Goal: Information Seeking & Learning: Understand process/instructions

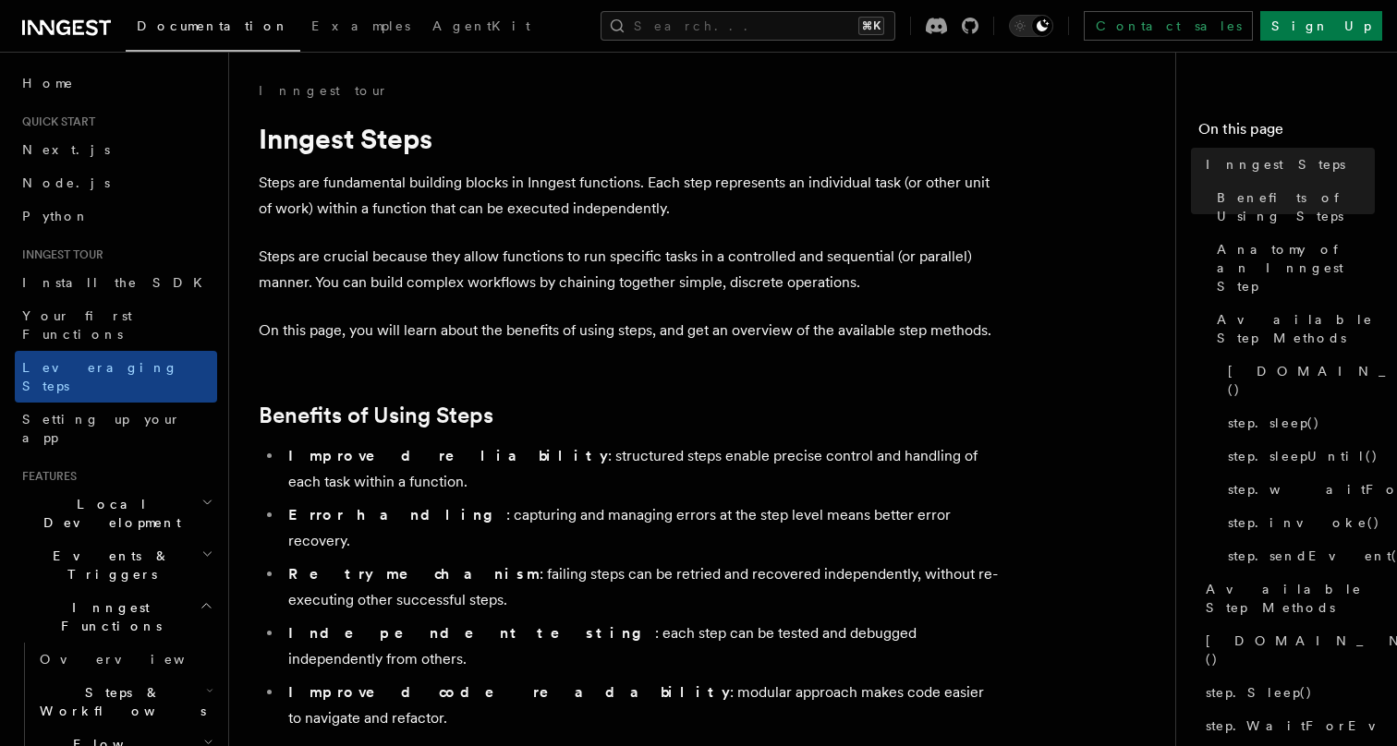
click at [711, 20] on button "Search... ⌘K" at bounding box center [747, 26] width 295 height 30
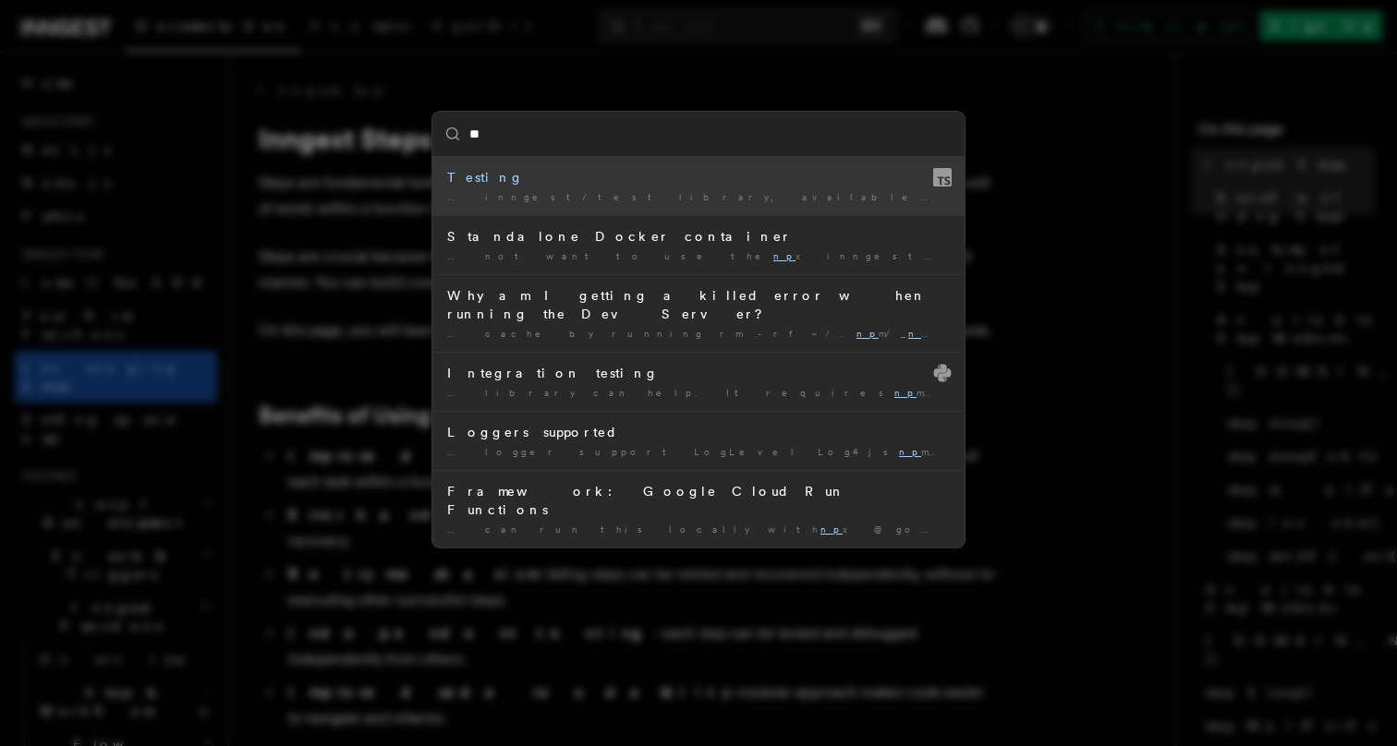
type input "***"
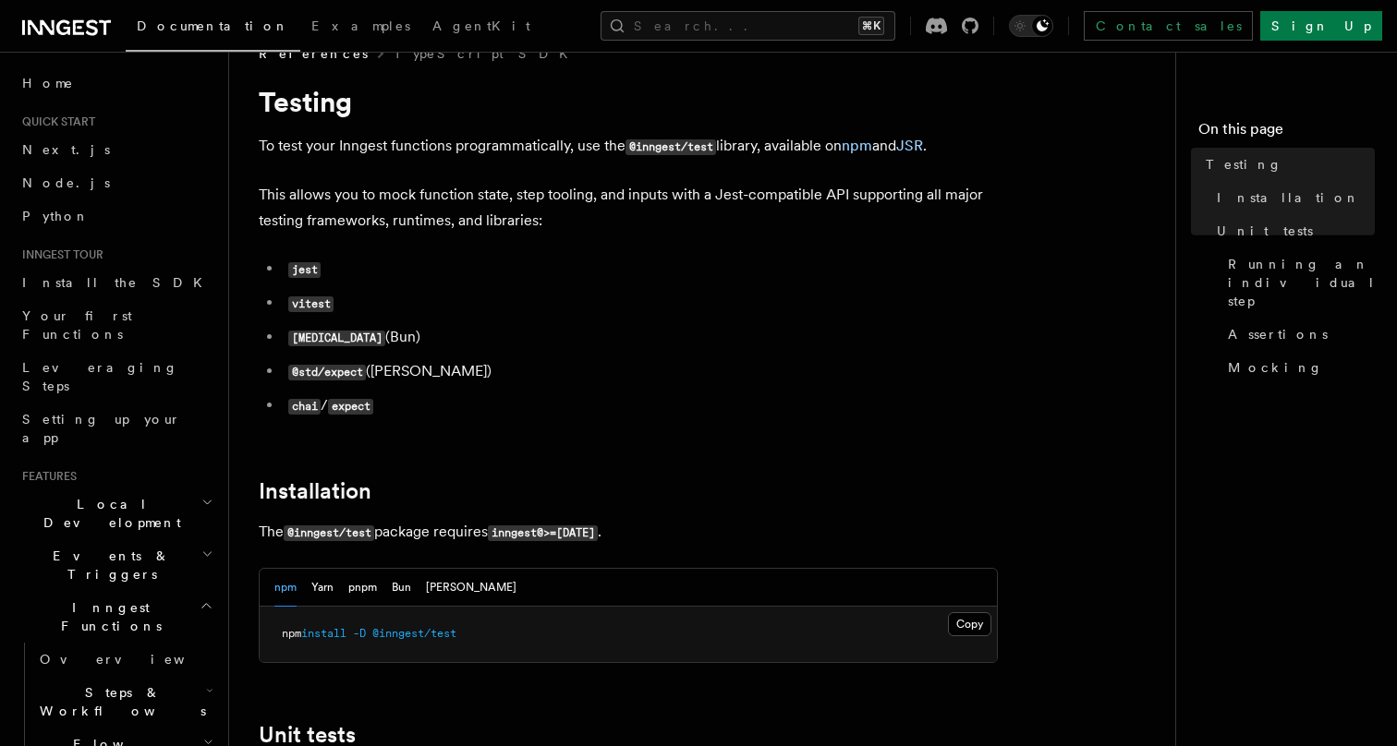
scroll to position [53, 0]
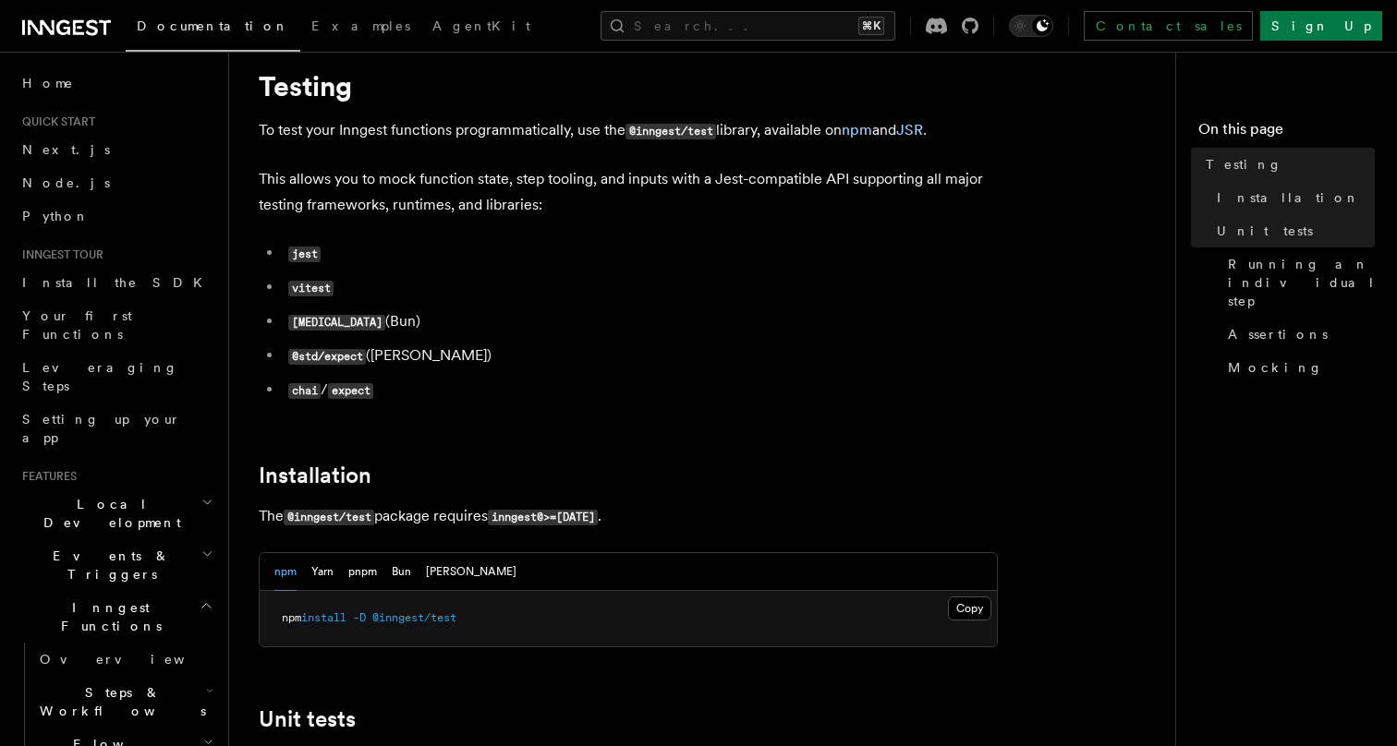
click at [395, 621] on span "@inngest/test" at bounding box center [414, 618] width 84 height 13
copy span "inngest"
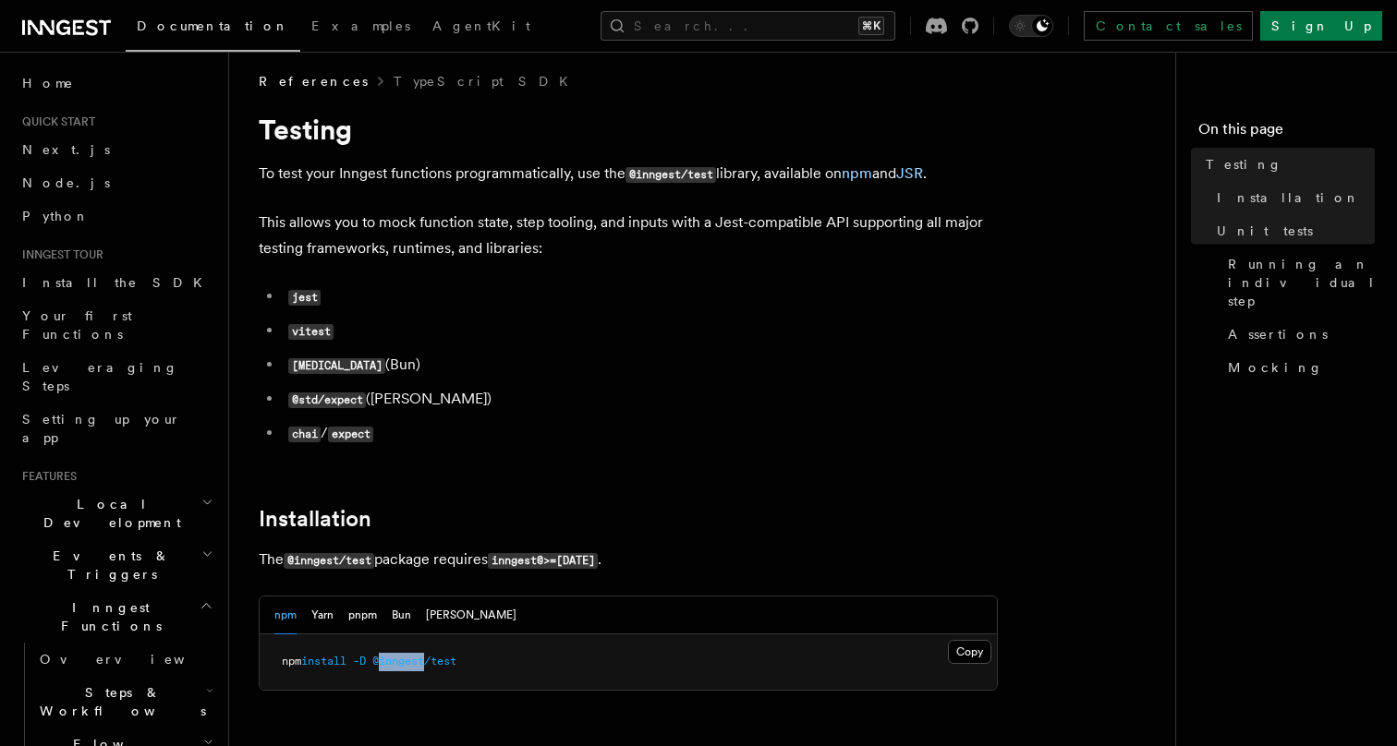
scroll to position [0, 0]
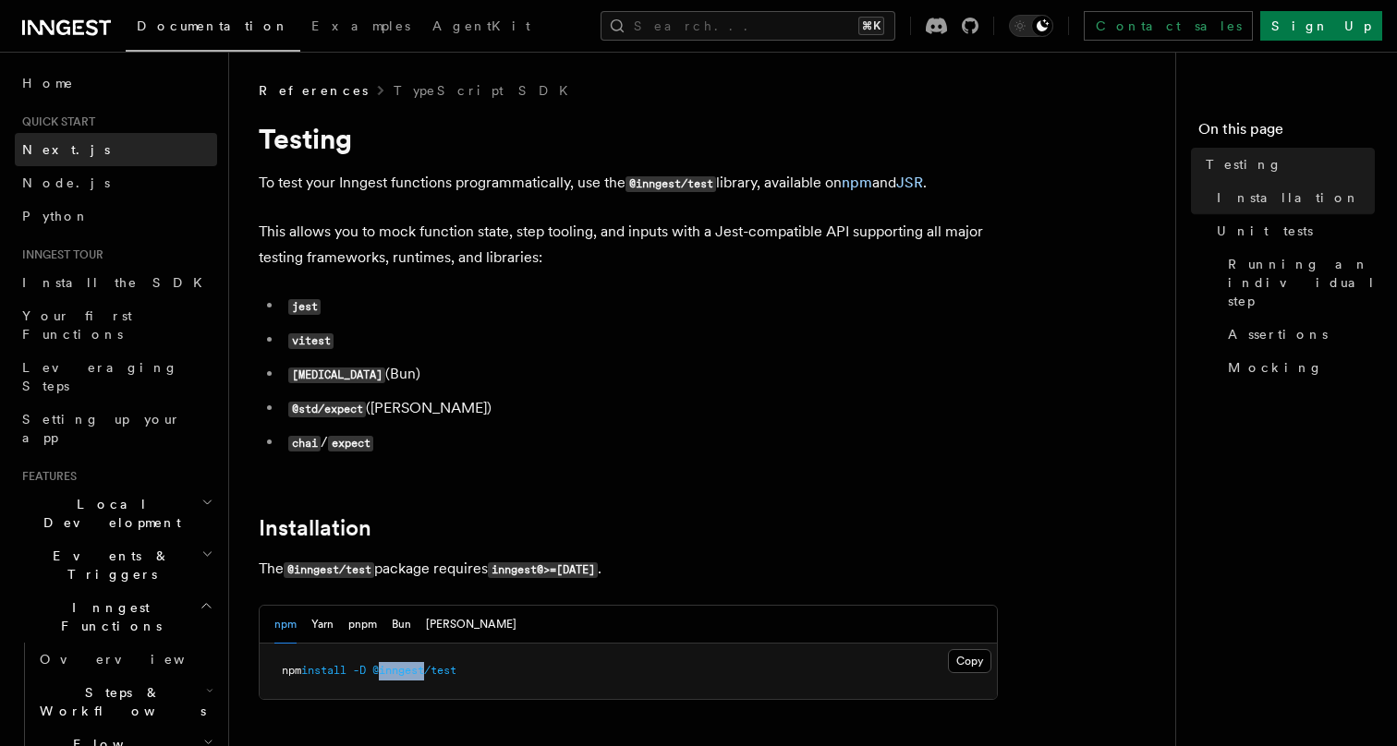
click at [66, 157] on link "Next.js" at bounding box center [116, 149] width 202 height 33
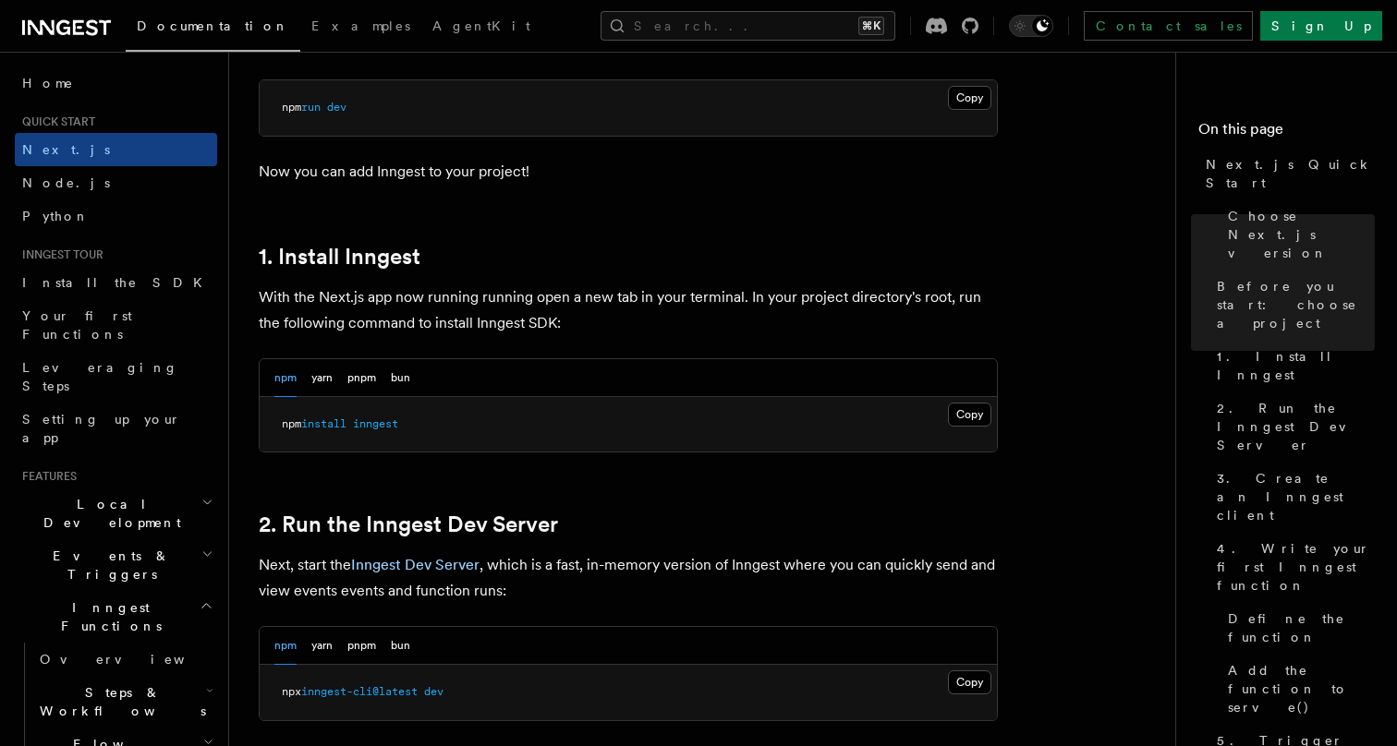
scroll to position [880, 0]
